Goal: Task Accomplishment & Management: Use online tool/utility

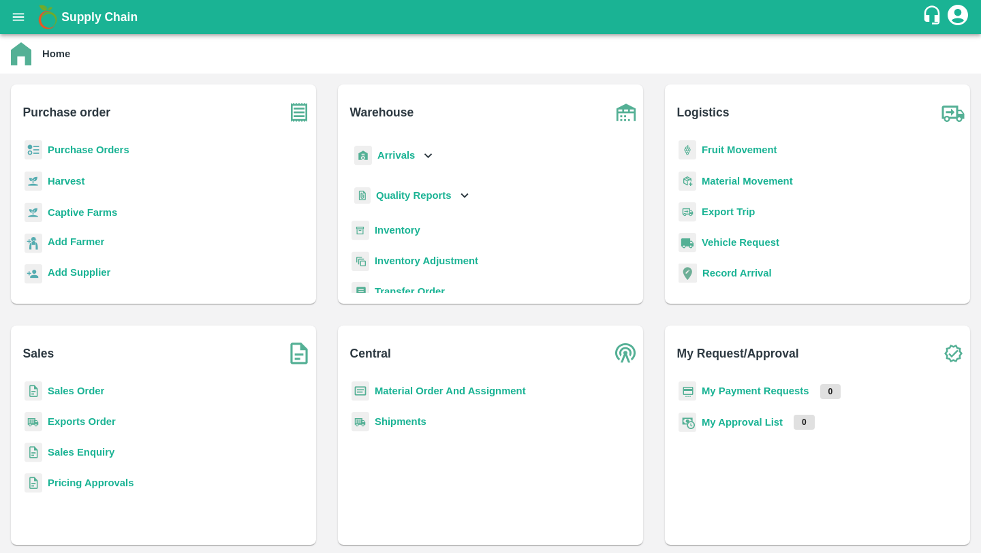
click at [8, 16] on button "open drawer" at bounding box center [18, 16] width 31 height 31
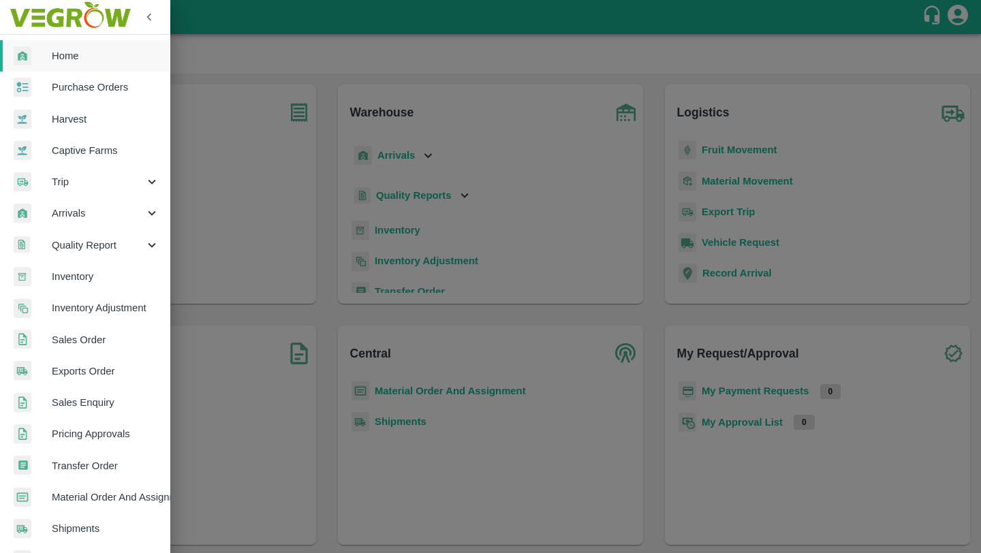
click at [81, 88] on span "Purchase Orders" at bounding box center [106, 87] width 108 height 15
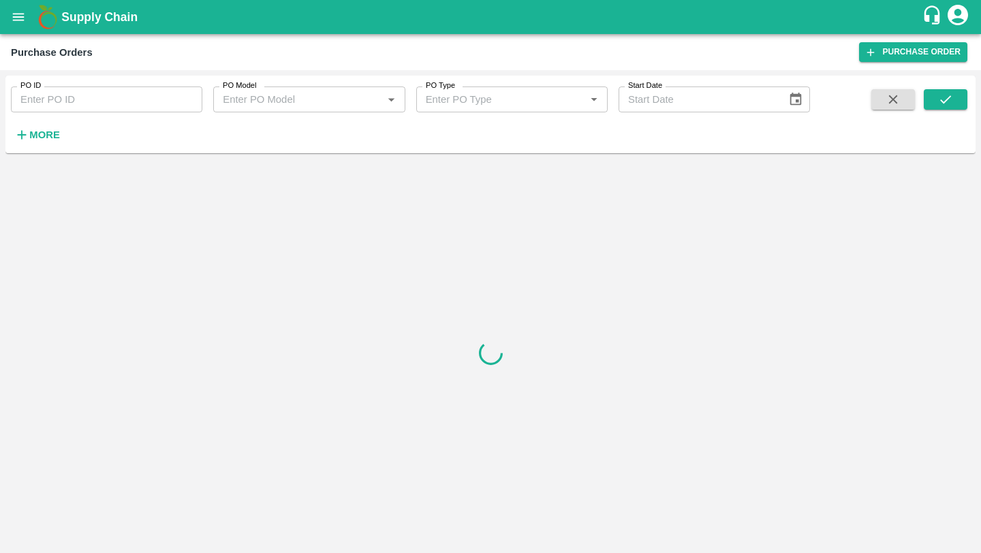
click at [38, 128] on h6 "More" at bounding box center [44, 135] width 31 height 18
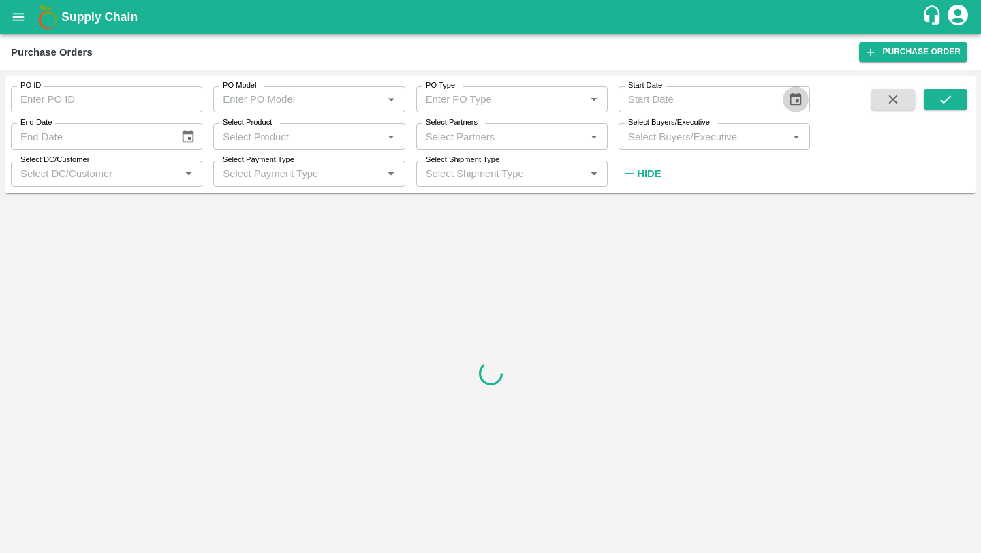
click at [801, 98] on icon "Choose date" at bounding box center [797, 99] width 12 height 13
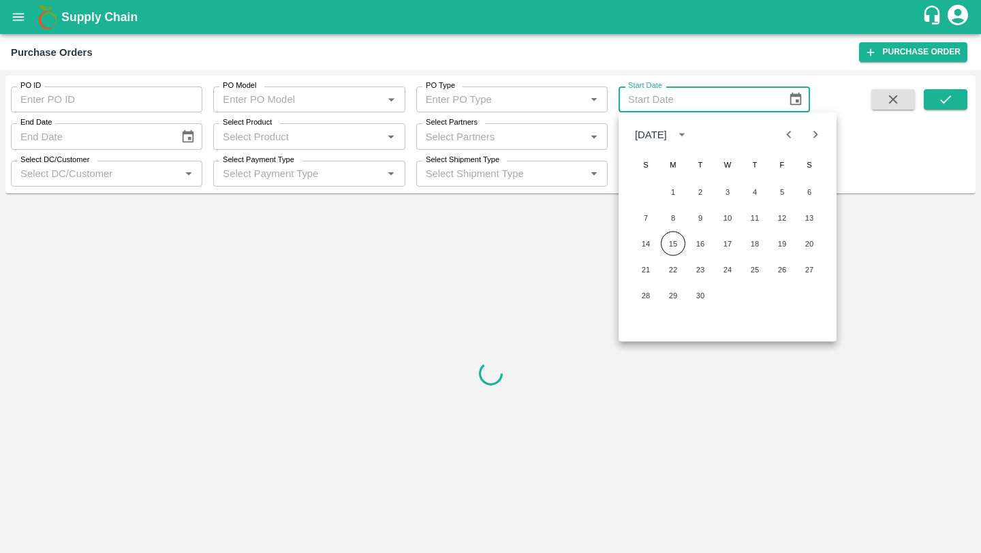
click at [448, 262] on div at bounding box center [490, 373] width 970 height 349
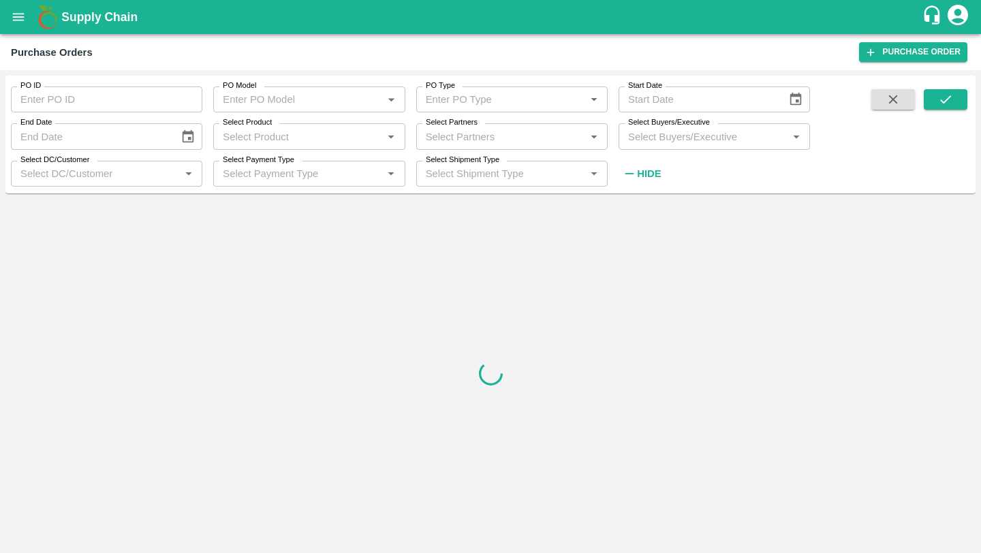
click at [189, 130] on icon "Choose date" at bounding box center [188, 136] width 15 height 15
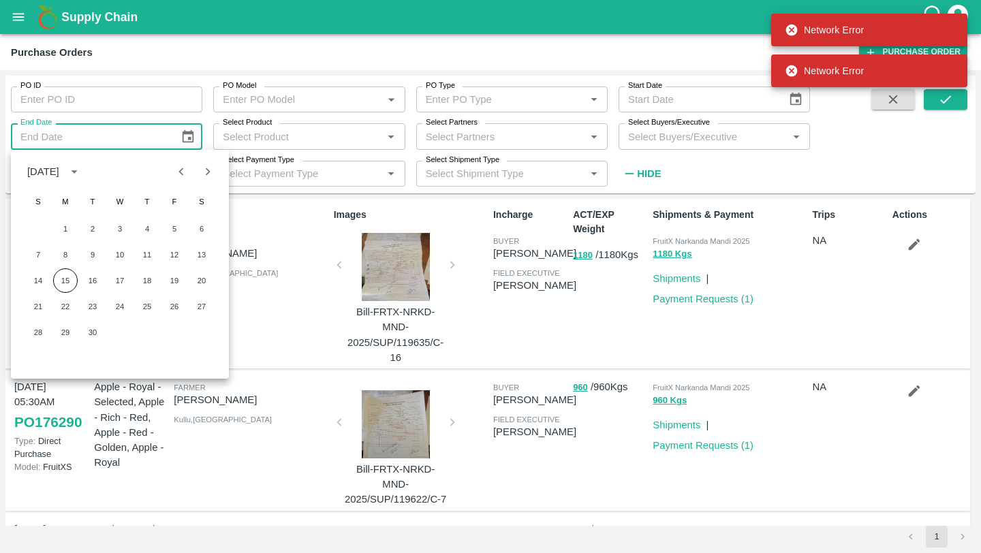
click at [795, 104] on icon "Choose date" at bounding box center [797, 99] width 12 height 13
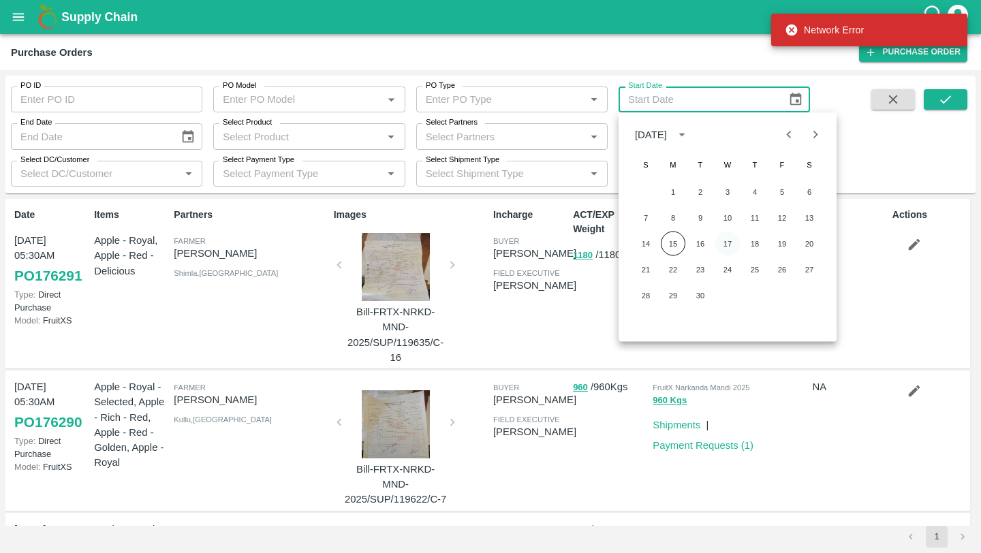
click at [726, 248] on button "17" at bounding box center [728, 244] width 25 height 25
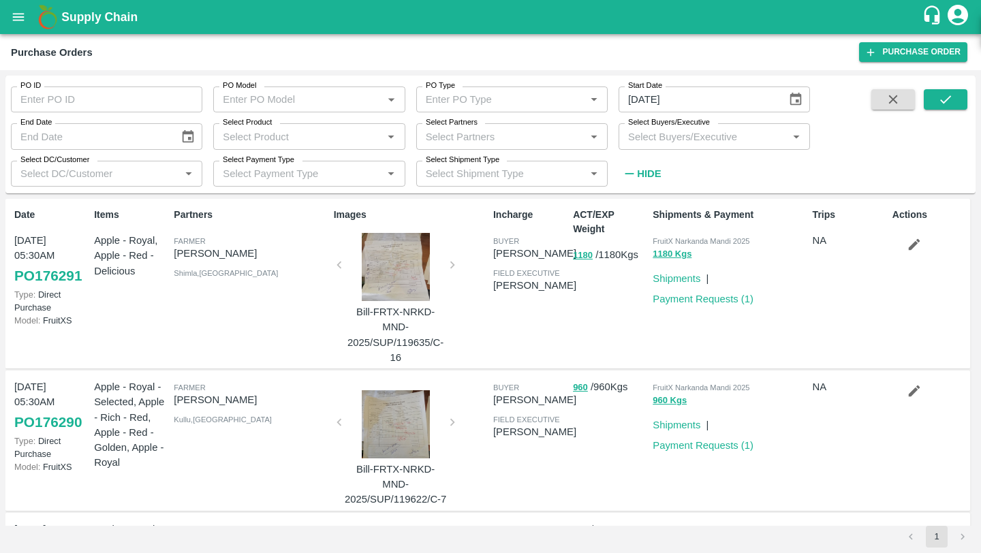
type input "[DATE]"
click at [931, 97] on button "submit" at bounding box center [946, 99] width 44 height 20
